Goal: Task Accomplishment & Management: Manage account settings

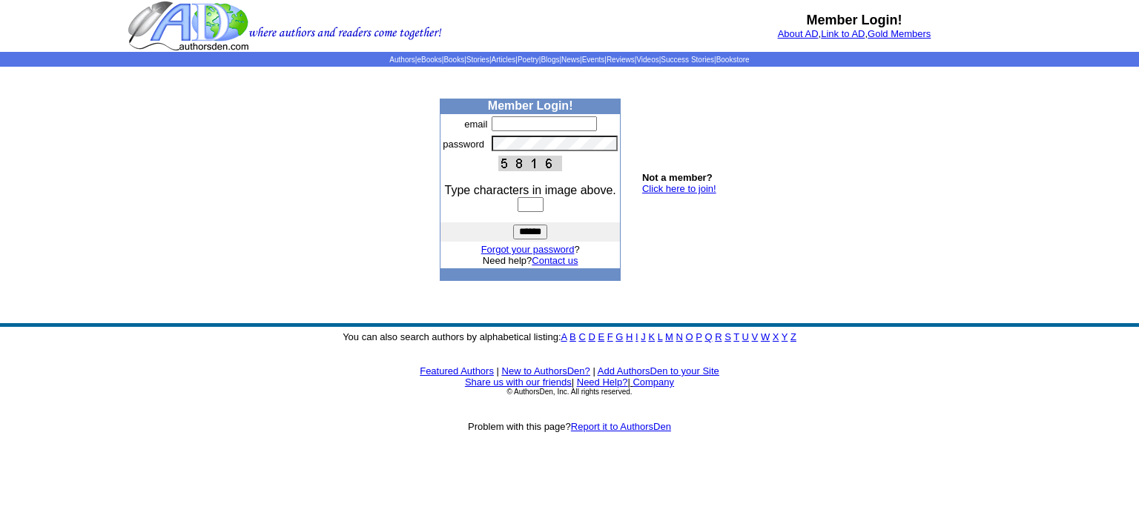
type input "**********"
click at [784, 171] on body "Member Login! About AD , Link to AD , Gold Members Authors | eBooks | Books | S…" at bounding box center [569, 260] width 1139 height 521
type input "**********"
click at [520, 207] on input "text" at bounding box center [530, 204] width 26 height 15
